Goal: Information Seeking & Learning: Learn about a topic

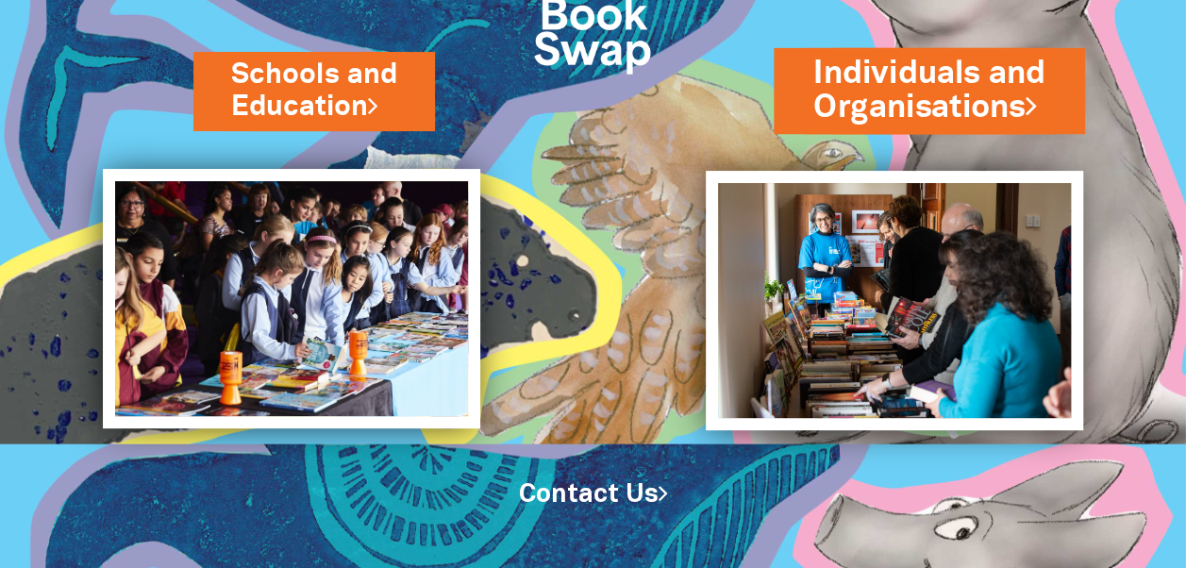
scroll to position [149, 0]
click at [923, 83] on link "Individuals and Organisations" at bounding box center [930, 90] width 232 height 79
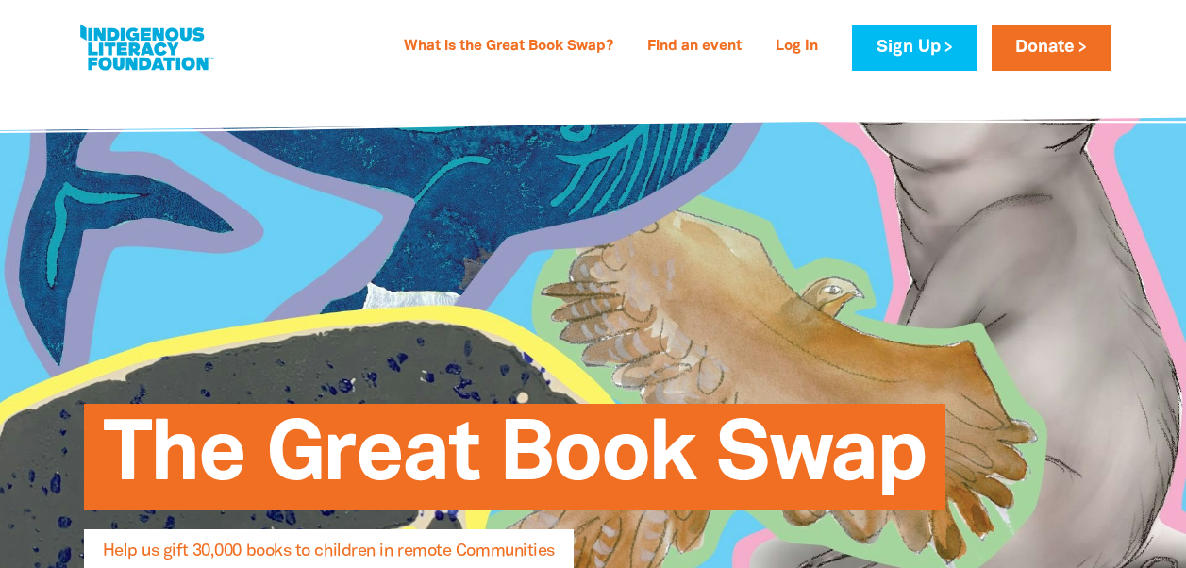
select select "AU"
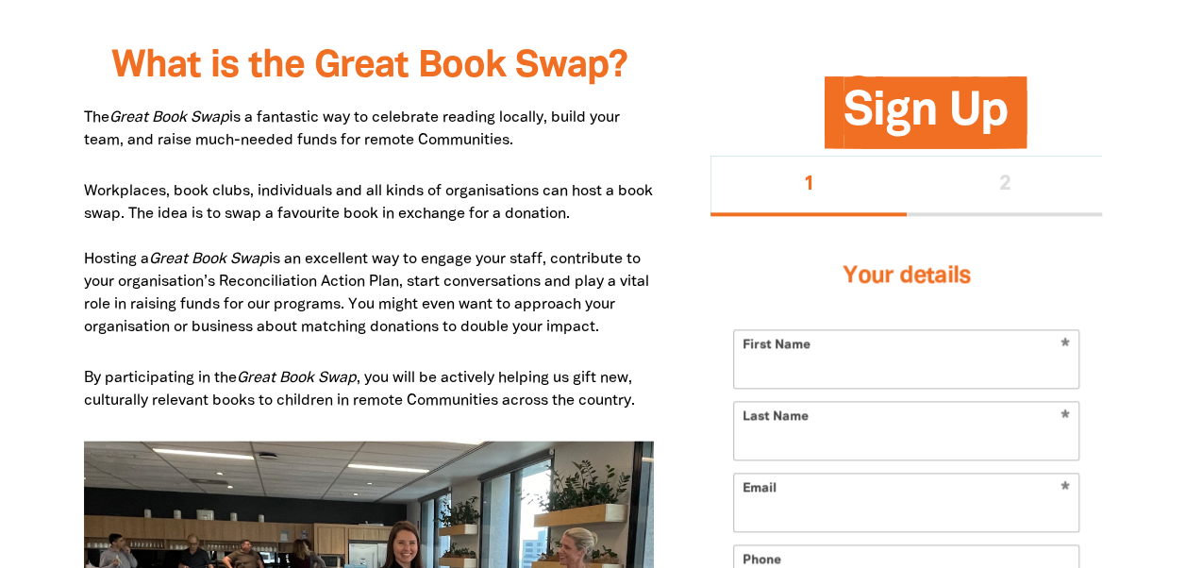
scroll to position [950, 0]
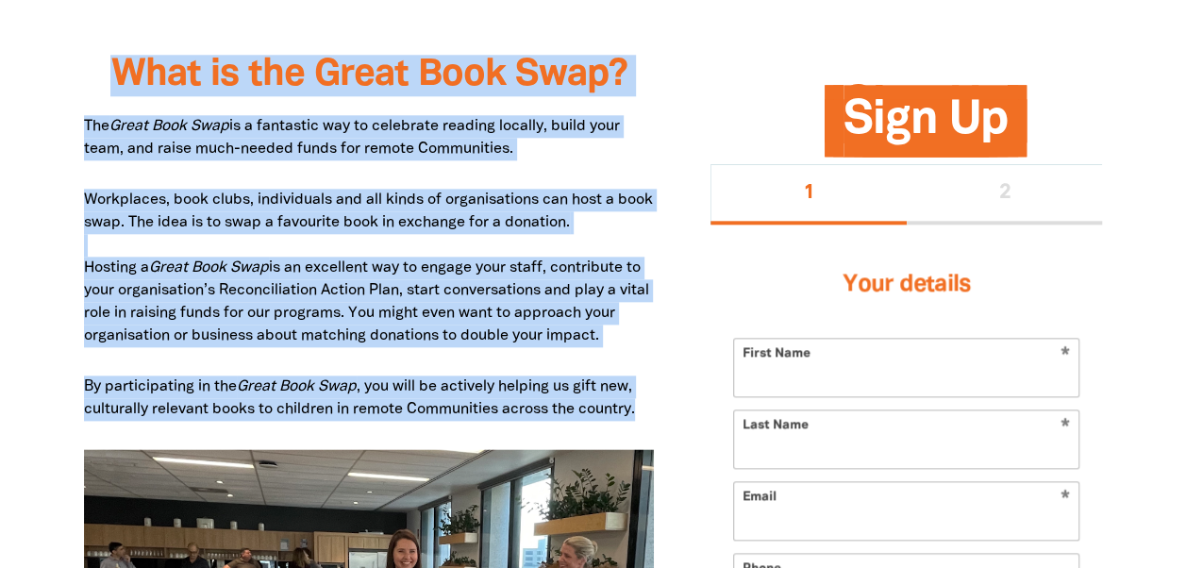
drag, startPoint x: 647, startPoint y: 405, endPoint x: 98, endPoint y: 79, distance: 637.8
drag, startPoint x: 98, startPoint y: 79, endPoint x: 197, endPoint y: 140, distance: 116.1
copy div "What is the Great Book Swap? The Great Book Swap is a fantastic way to celebrat…"
